Goal: Find specific page/section: Find specific page/section

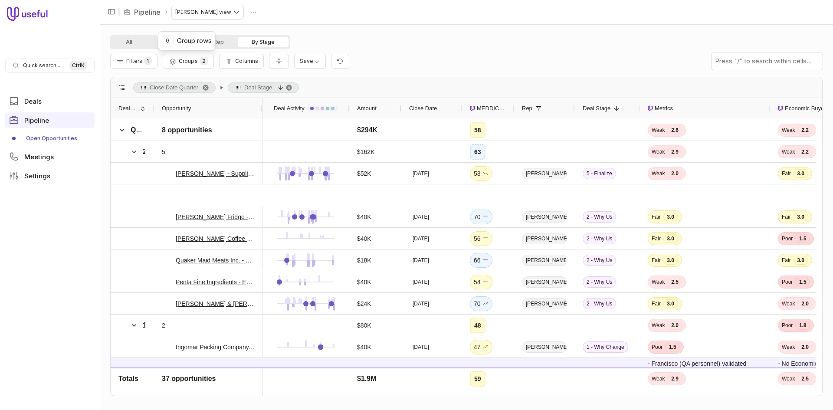
scroll to position [130, 0]
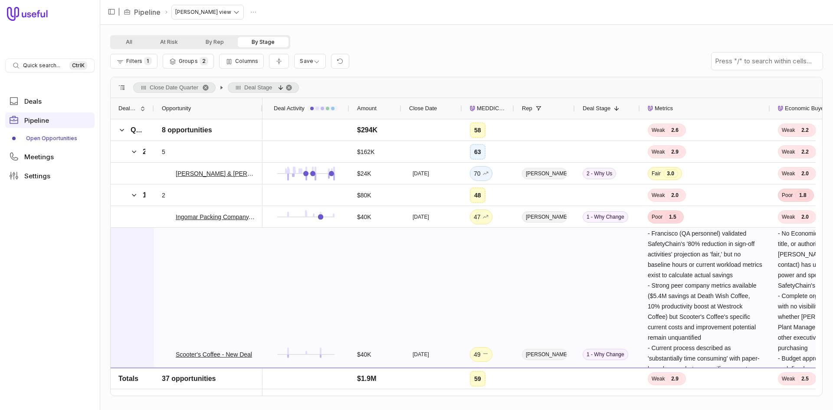
click at [146, 241] on div at bounding box center [132, 354] width 43 height 253
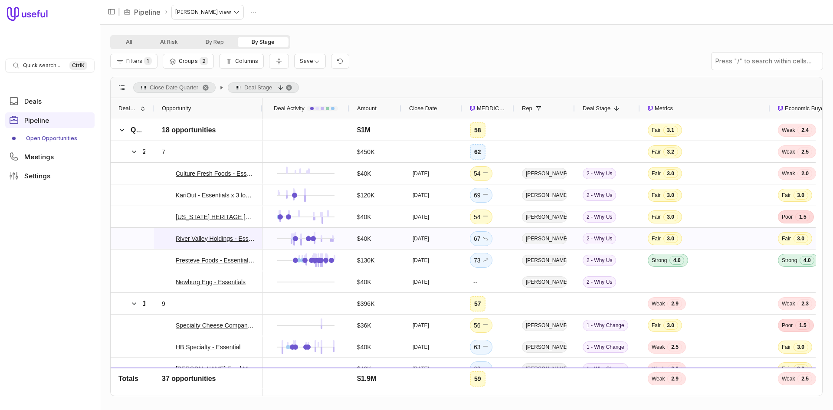
scroll to position [391, 0]
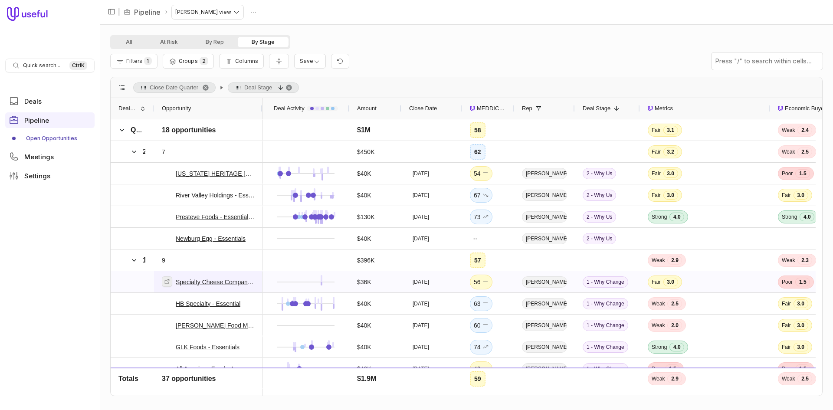
click at [167, 282] on icon at bounding box center [167, 282] width 6 height 6
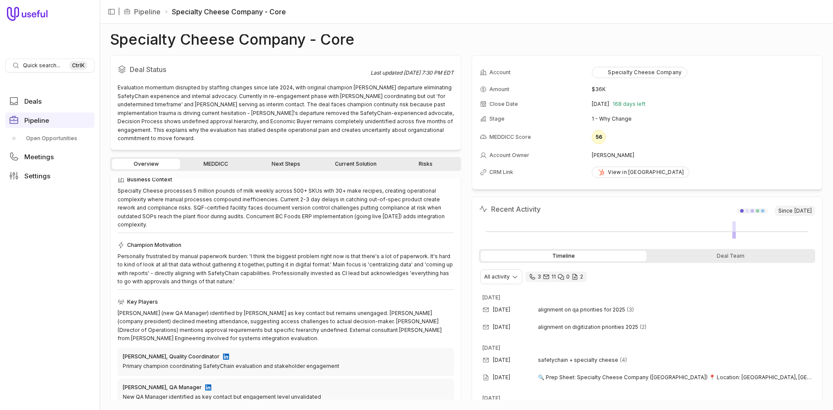
scroll to position [87, 0]
